Goal: Communication & Community: Answer question/provide support

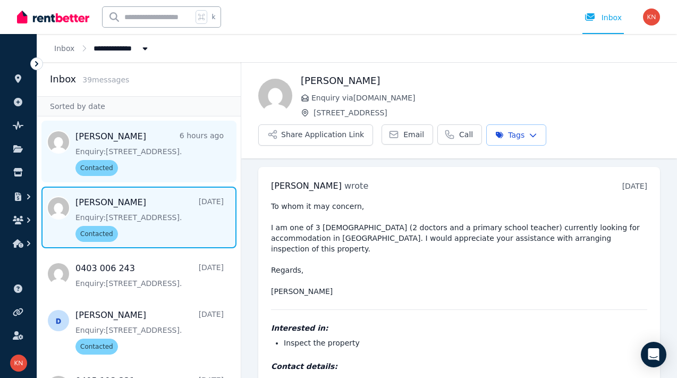
click at [132, 152] on span "Message list" at bounding box center [139, 152] width 204 height 62
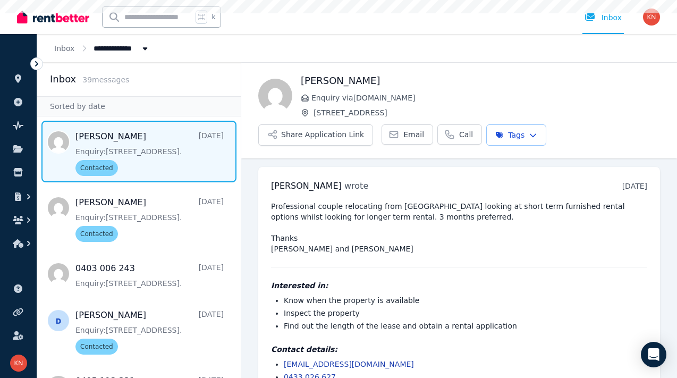
scroll to position [25, 0]
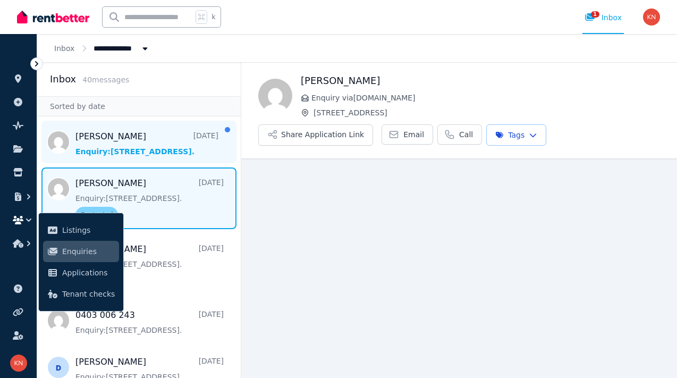
click at [133, 150] on span "Message list" at bounding box center [139, 142] width 204 height 43
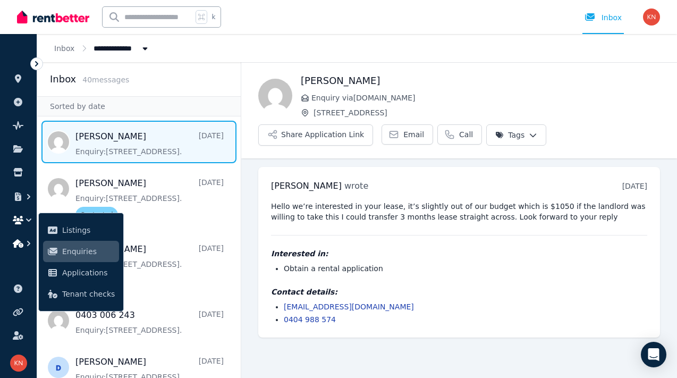
click at [27, 242] on icon "button" at bounding box center [28, 243] width 11 height 11
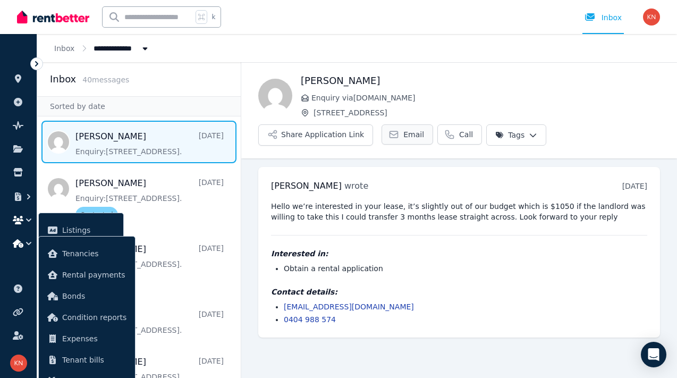
click at [403, 136] on span "Email" at bounding box center [413, 134] width 21 height 11
click at [30, 221] on icon "button" at bounding box center [28, 219] width 5 height 3
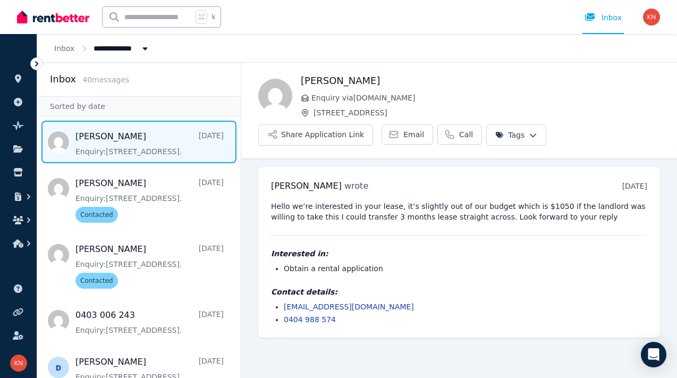
click at [490, 86] on h1 "Sean perkins" at bounding box center [480, 80] width 359 height 15
